Goal: Check status: Check status

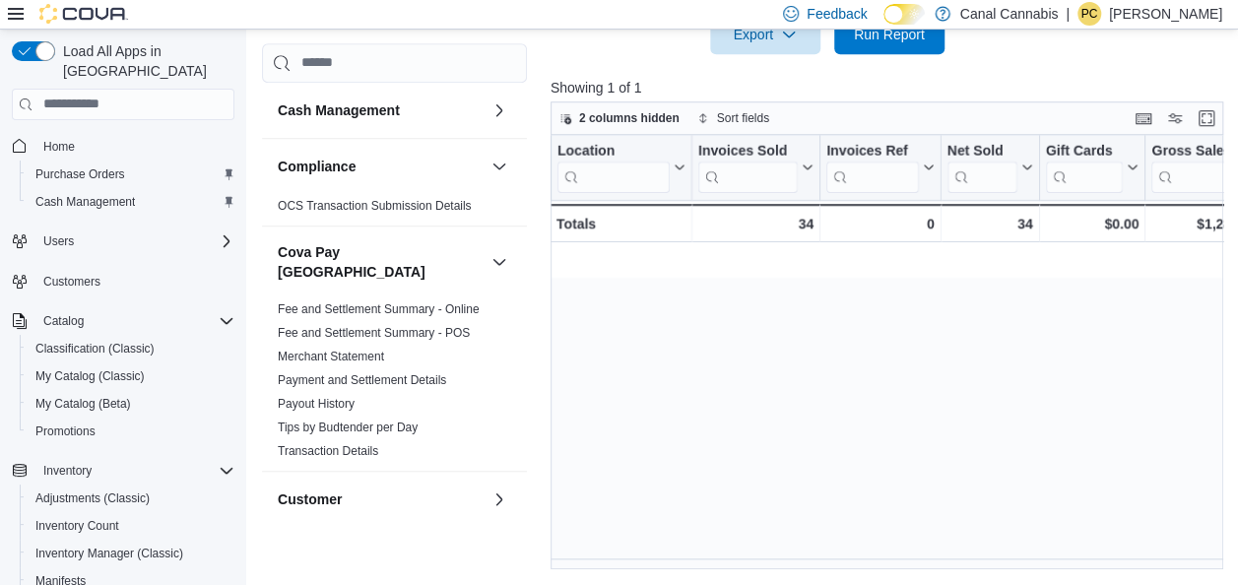
scroll to position [0, 946]
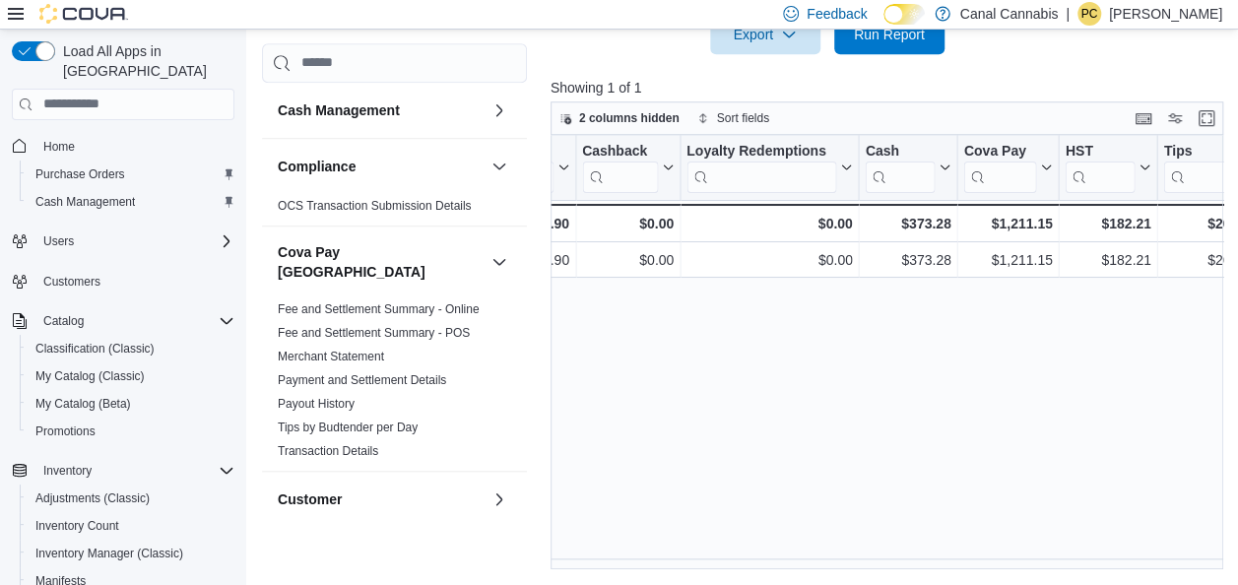
scroll to position [0, 2219]
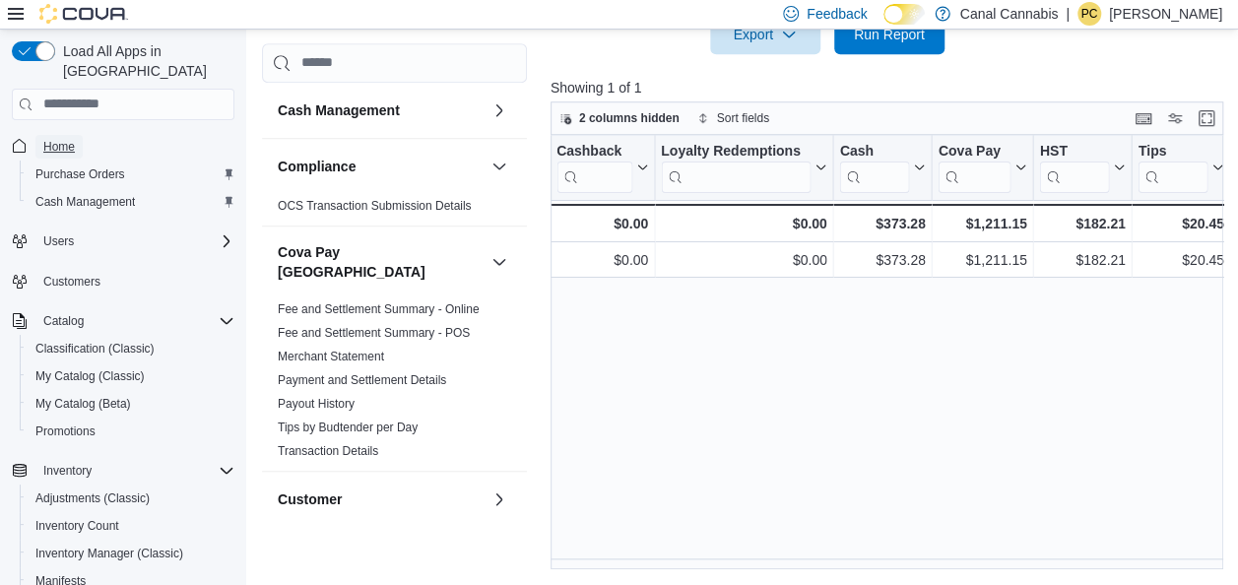
click at [66, 139] on span "Home" at bounding box center [59, 147] width 32 height 16
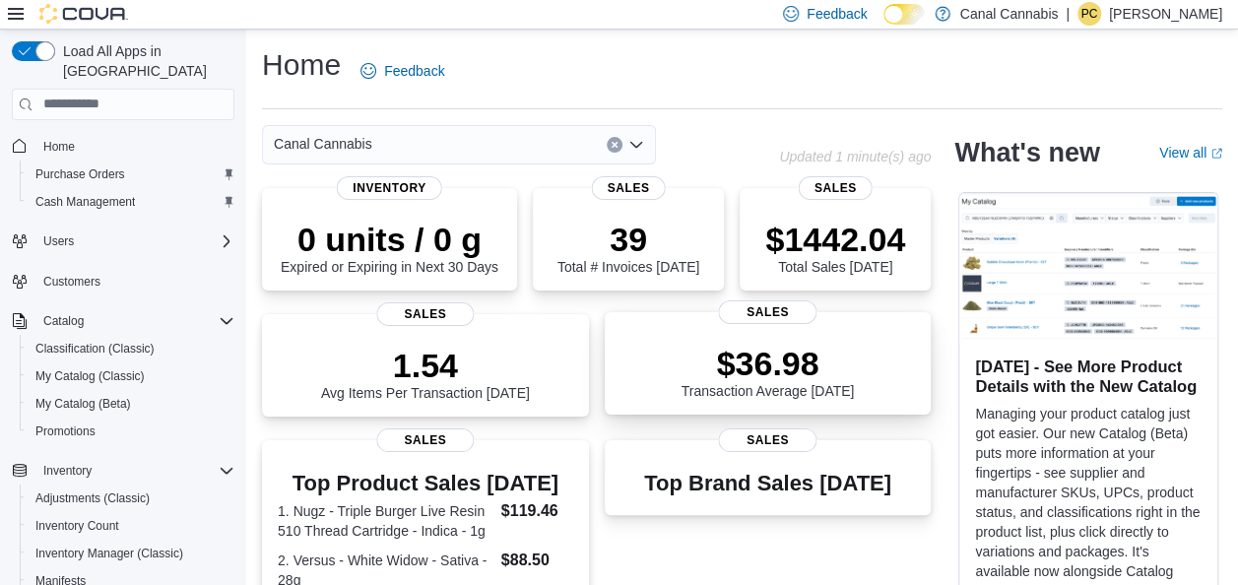
click at [770, 372] on p "$36.98" at bounding box center [768, 363] width 173 height 39
